Goal: Task Accomplishment & Management: Use online tool/utility

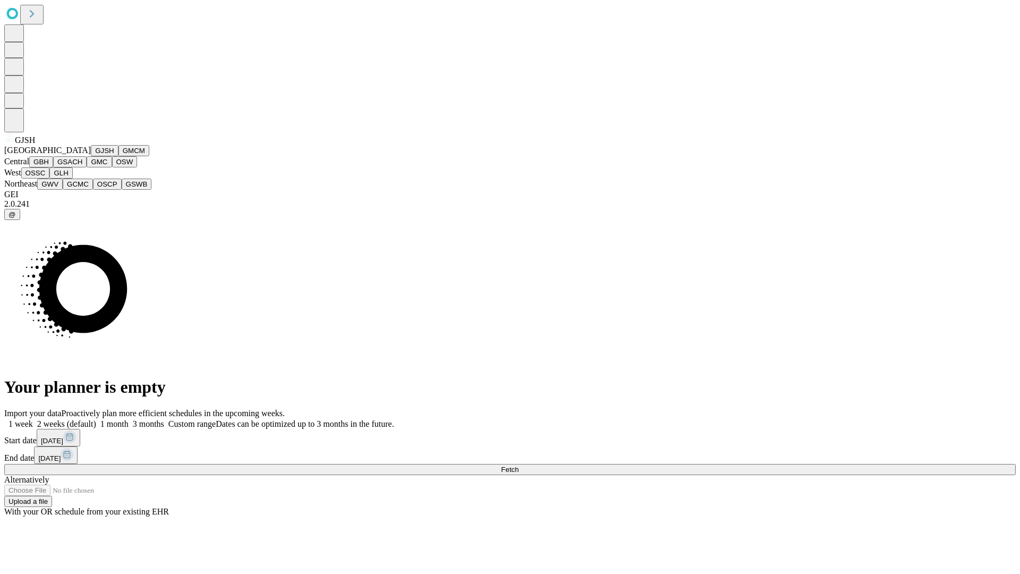
click at [91, 156] on button "GJSH" at bounding box center [105, 150] width 28 height 11
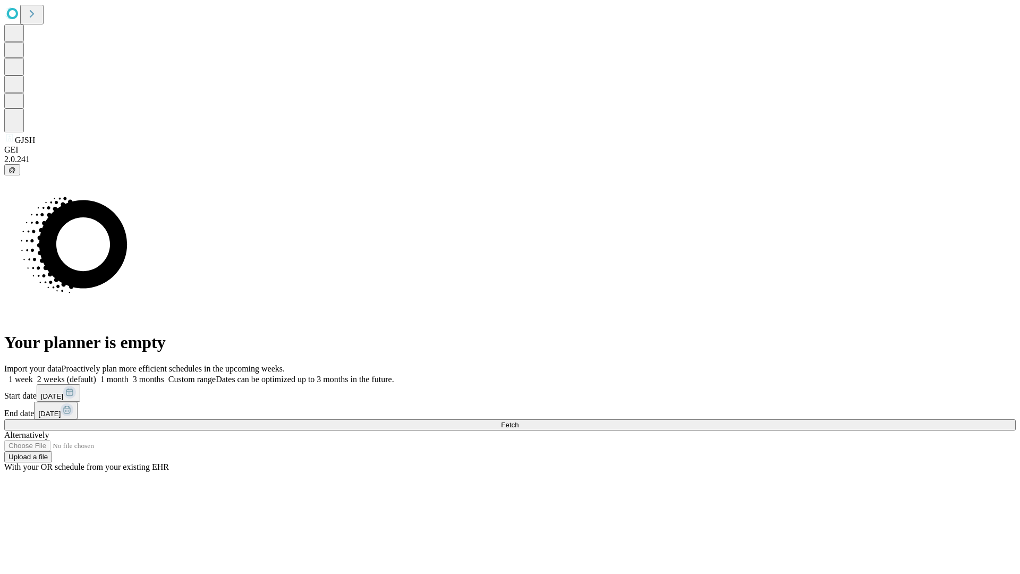
click at [96, 375] on label "2 weeks (default)" at bounding box center [64, 379] width 63 height 9
click at [519, 421] on span "Fetch" at bounding box center [510, 425] width 18 height 8
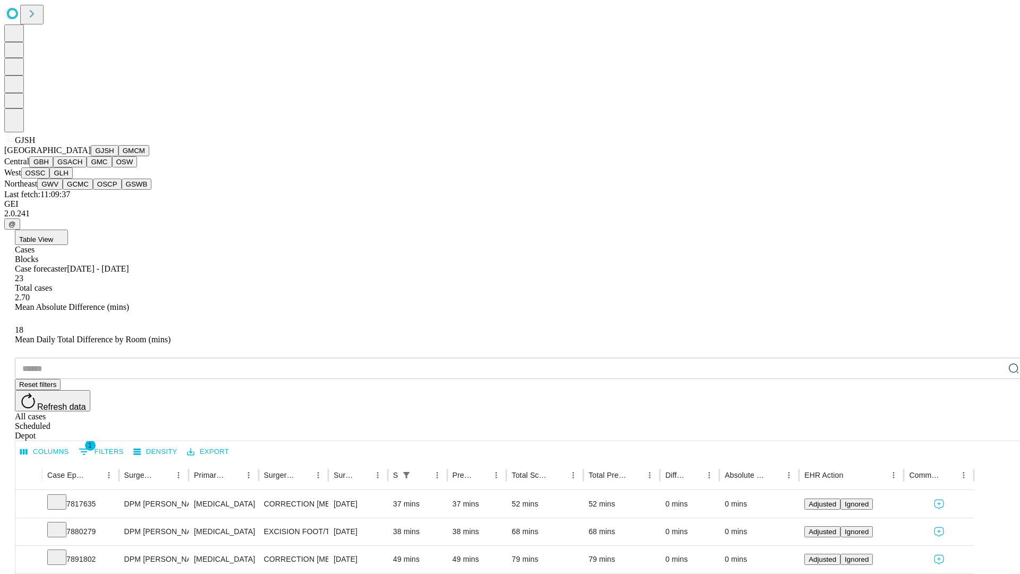
click at [119, 156] on button "GMCM" at bounding box center [134, 150] width 31 height 11
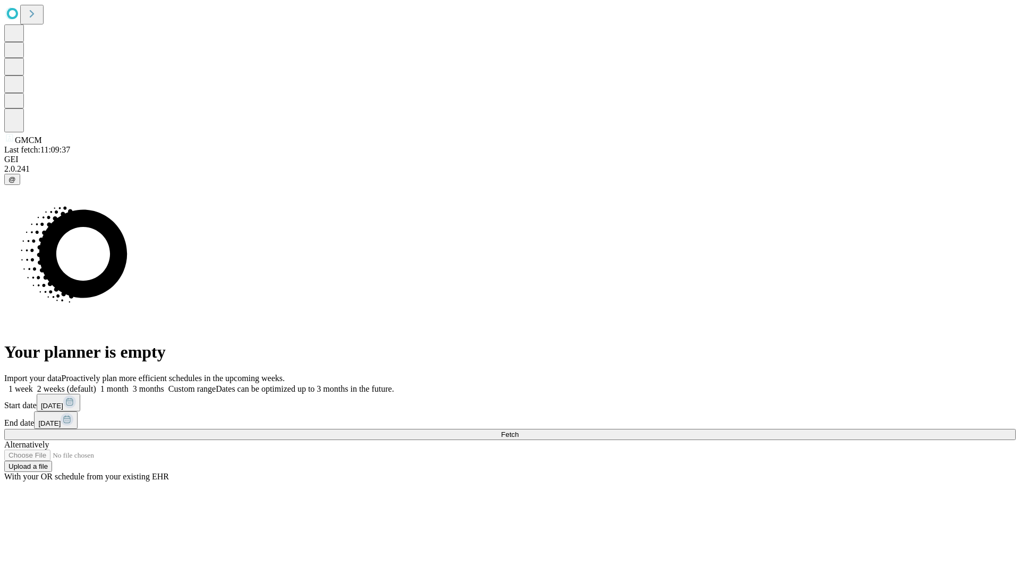
click at [96, 384] on label "2 weeks (default)" at bounding box center [64, 388] width 63 height 9
click at [519, 430] on span "Fetch" at bounding box center [510, 434] width 18 height 8
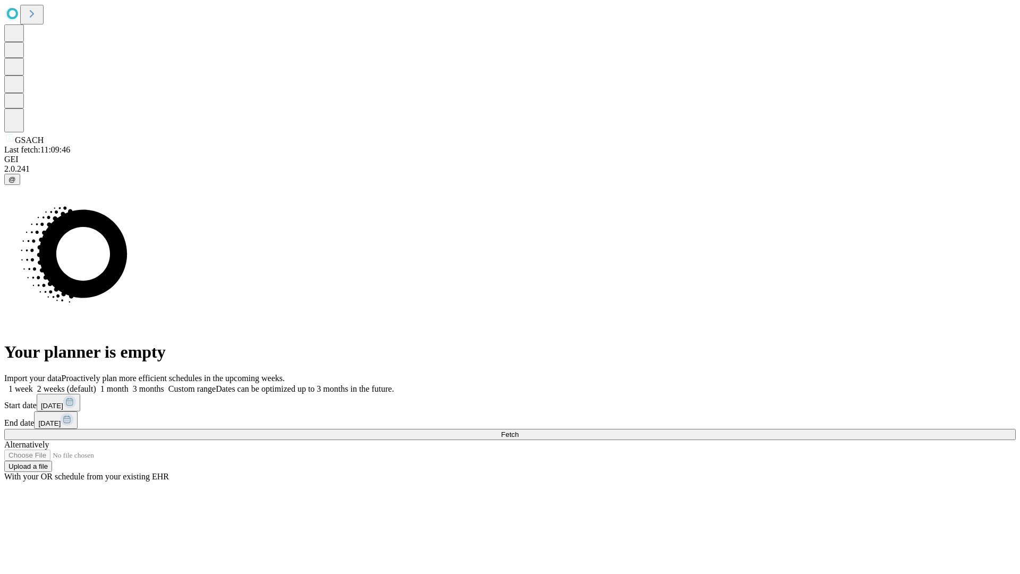
click at [96, 384] on label "2 weeks (default)" at bounding box center [64, 388] width 63 height 9
click at [519, 430] on span "Fetch" at bounding box center [510, 434] width 18 height 8
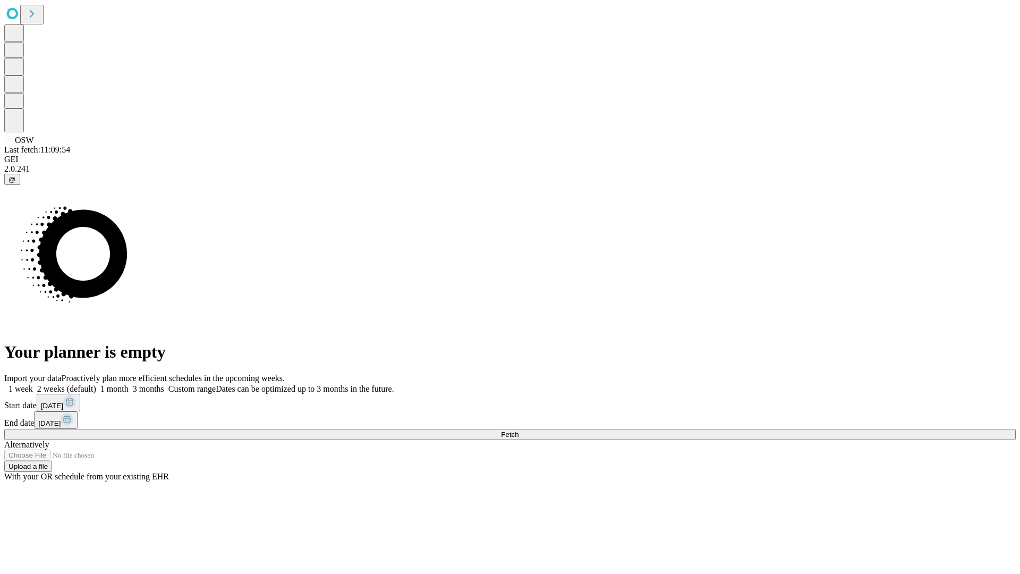
click at [519, 430] on span "Fetch" at bounding box center [510, 434] width 18 height 8
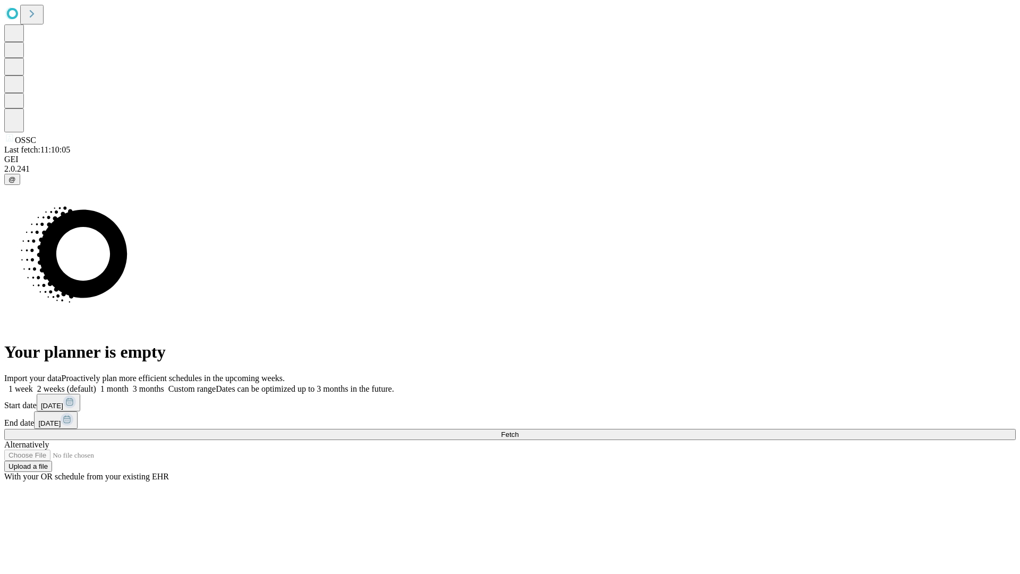
click at [96, 384] on label "2 weeks (default)" at bounding box center [64, 388] width 63 height 9
click at [519, 430] on span "Fetch" at bounding box center [510, 434] width 18 height 8
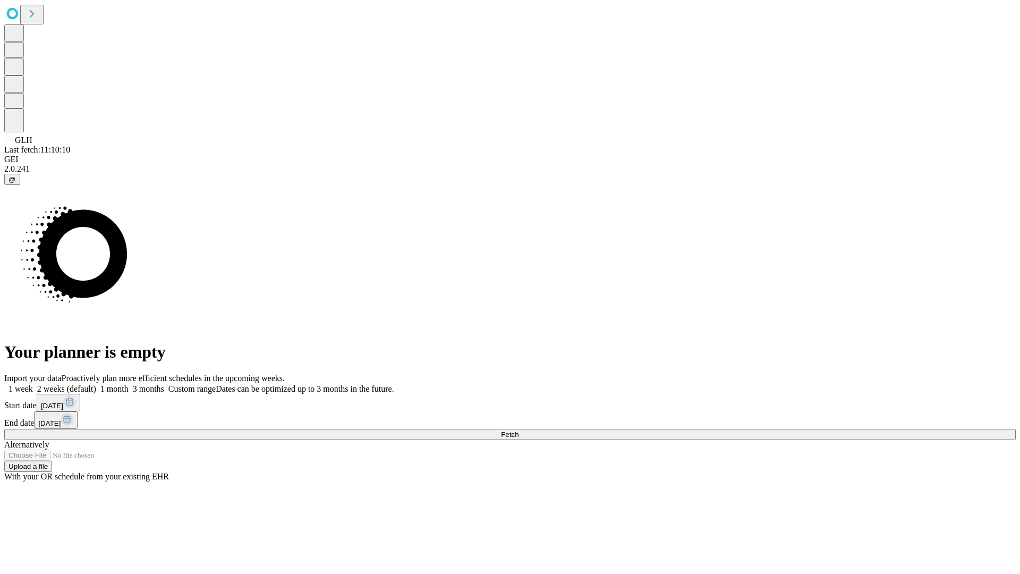
click at [96, 384] on label "2 weeks (default)" at bounding box center [64, 388] width 63 height 9
click at [519, 430] on span "Fetch" at bounding box center [510, 434] width 18 height 8
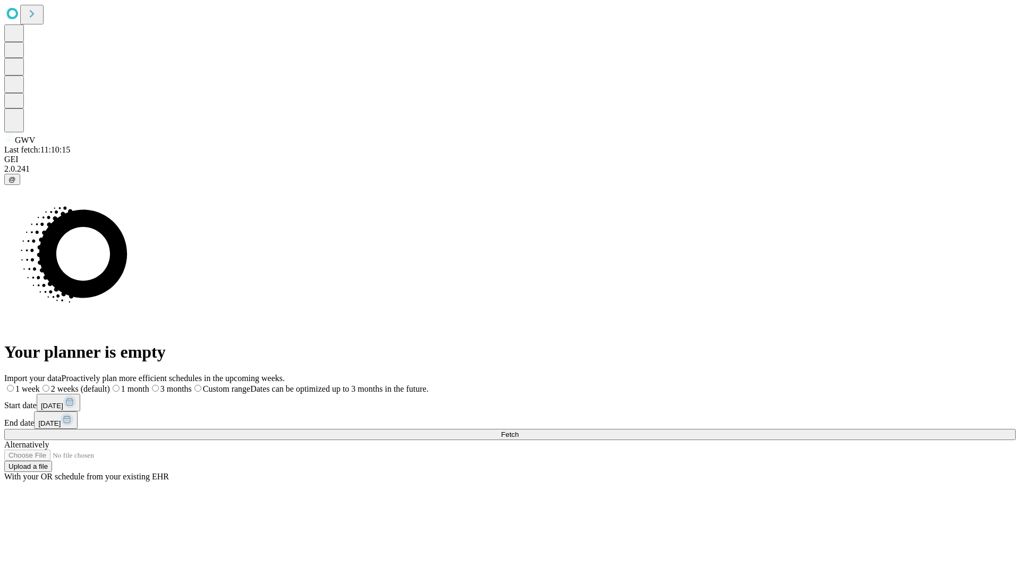
click at [110, 384] on label "2 weeks (default)" at bounding box center [75, 388] width 70 height 9
click at [519, 430] on span "Fetch" at bounding box center [510, 434] width 18 height 8
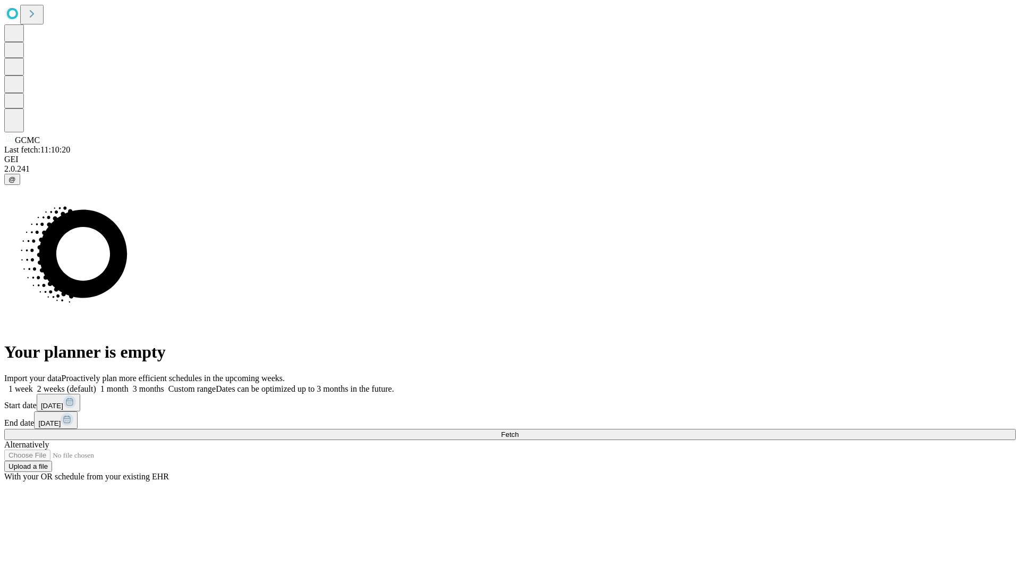
click at [96, 384] on label "2 weeks (default)" at bounding box center [64, 388] width 63 height 9
click at [519, 430] on span "Fetch" at bounding box center [510, 434] width 18 height 8
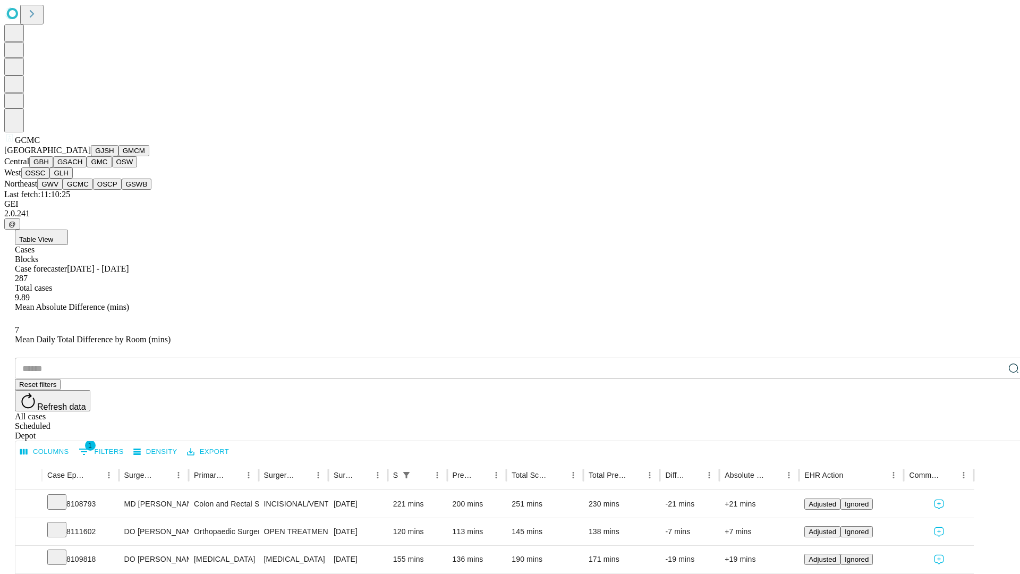
click at [93, 190] on button "OSCP" at bounding box center [107, 184] width 29 height 11
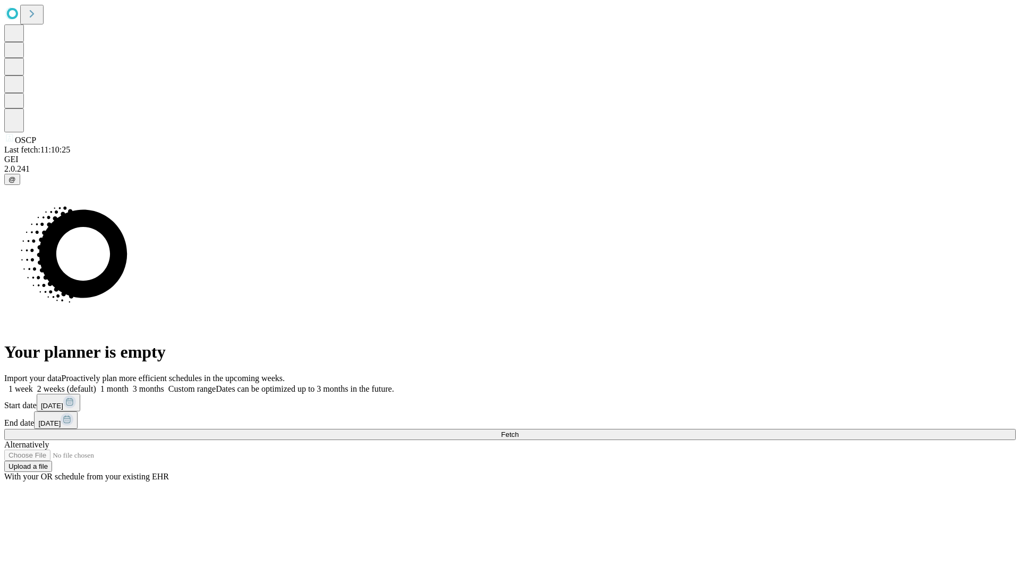
click at [96, 384] on label "2 weeks (default)" at bounding box center [64, 388] width 63 height 9
click at [519, 430] on span "Fetch" at bounding box center [510, 434] width 18 height 8
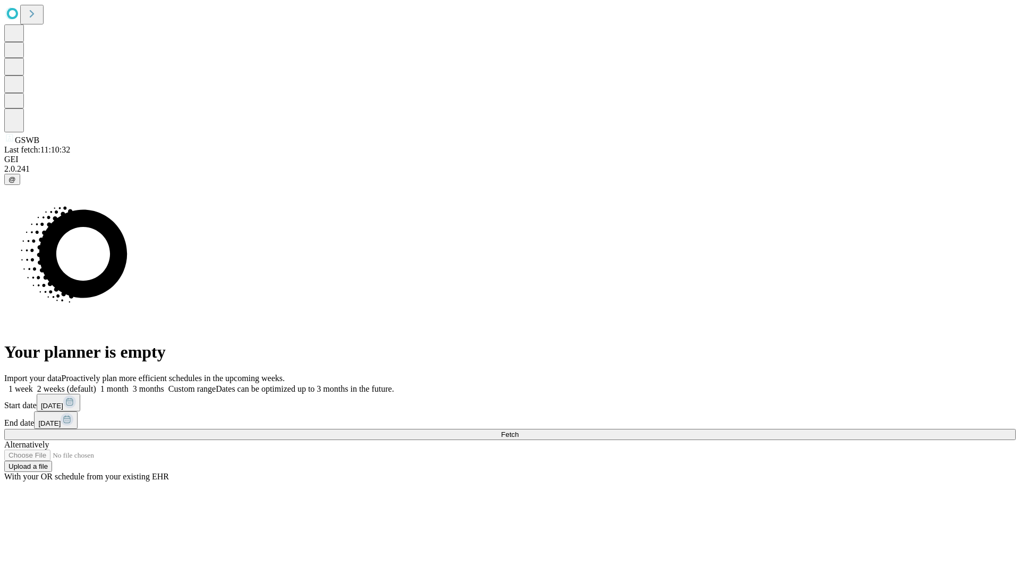
click at [96, 384] on label "2 weeks (default)" at bounding box center [64, 388] width 63 height 9
click at [519, 430] on span "Fetch" at bounding box center [510, 434] width 18 height 8
